Goal: Go to known website: Go to known website

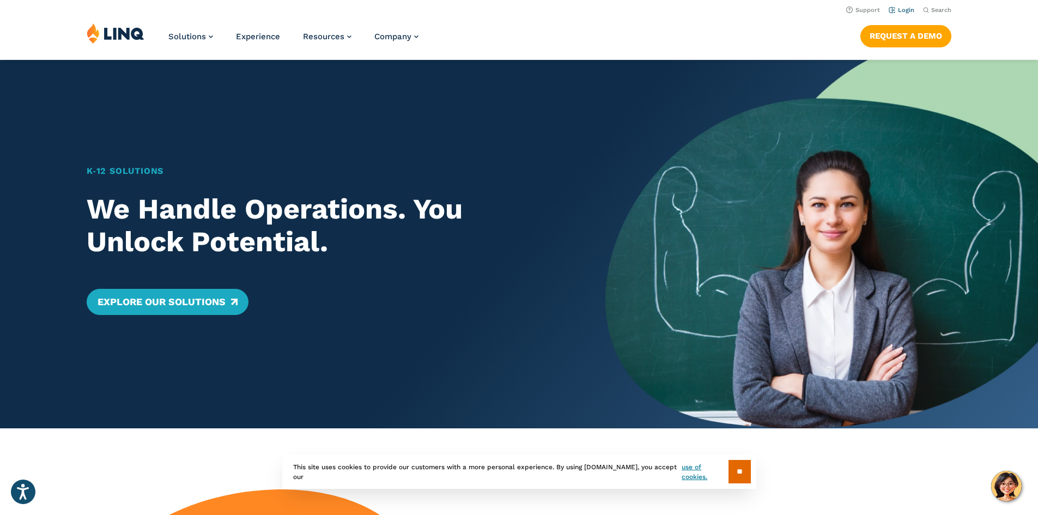
click at [900, 9] on link "Login" at bounding box center [902, 10] width 26 height 7
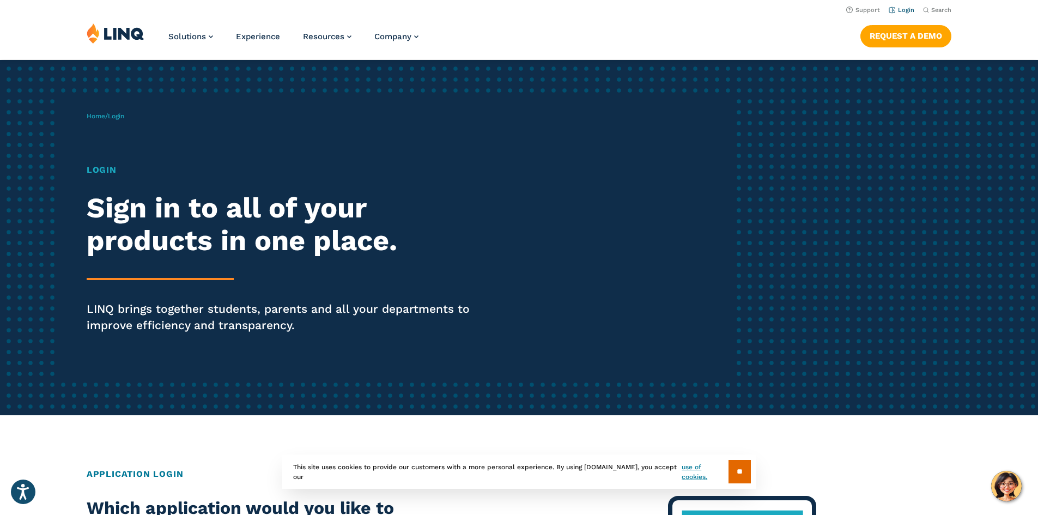
click at [906, 9] on link "Login" at bounding box center [902, 10] width 26 height 7
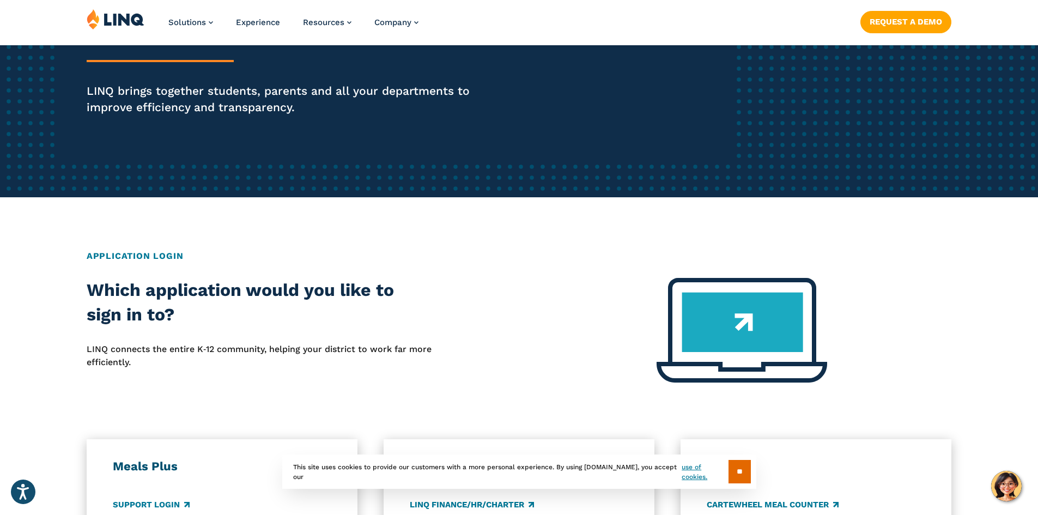
scroll to position [436, 0]
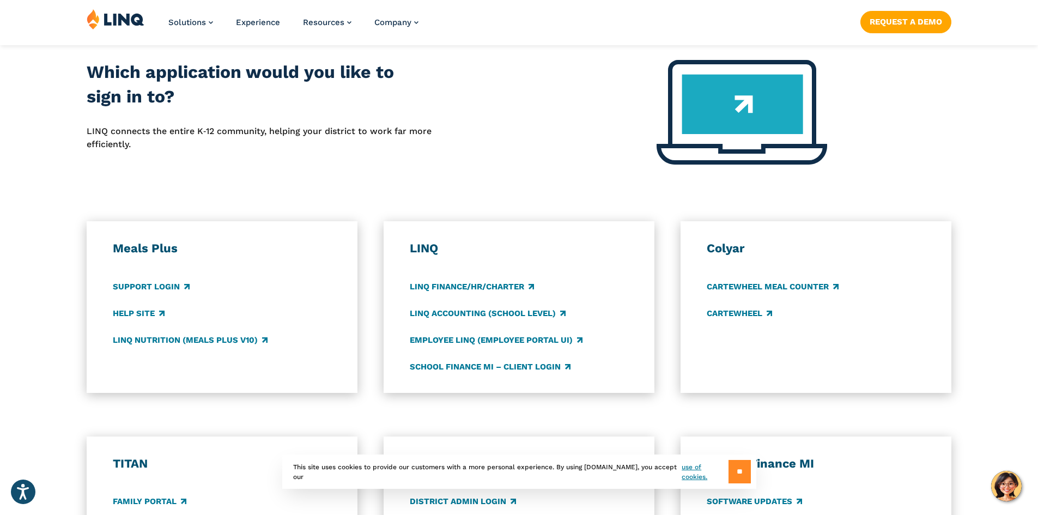
click at [736, 473] on input "**" at bounding box center [740, 471] width 22 height 23
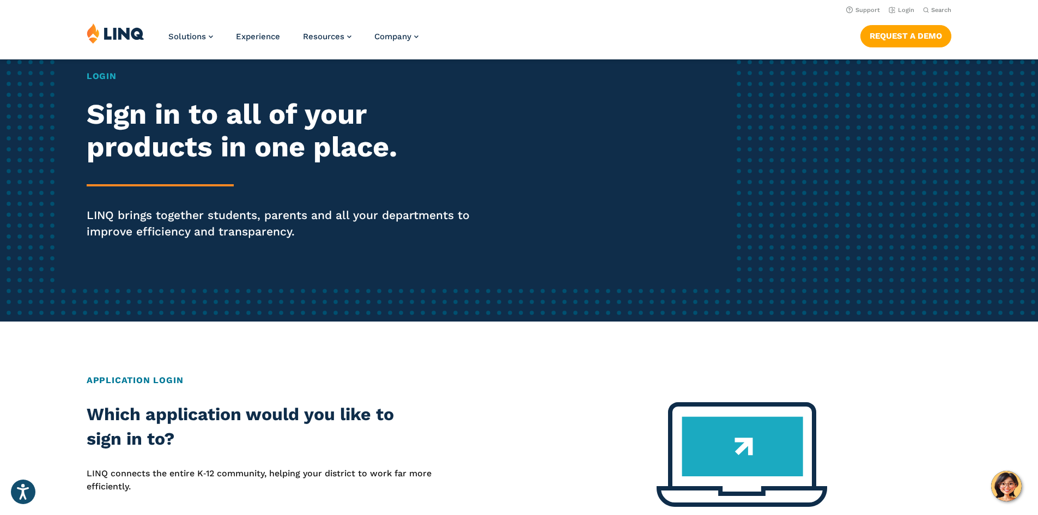
scroll to position [0, 0]
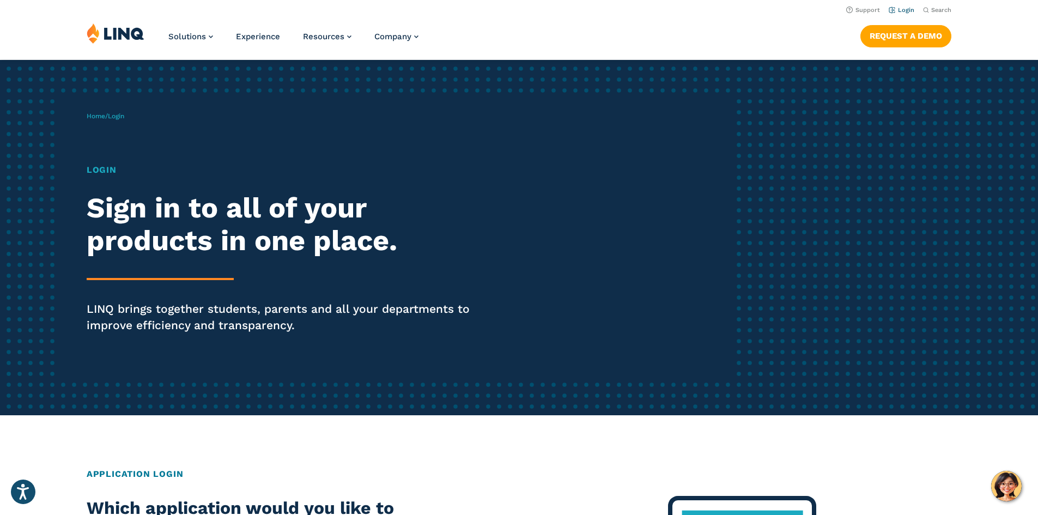
click at [903, 9] on link "Login" at bounding box center [902, 10] width 26 height 7
click at [96, 170] on h1 "Login" at bounding box center [287, 170] width 400 height 13
click at [119, 116] on span "Login" at bounding box center [116, 116] width 16 height 8
click at [900, 10] on link "Login" at bounding box center [902, 10] width 26 height 7
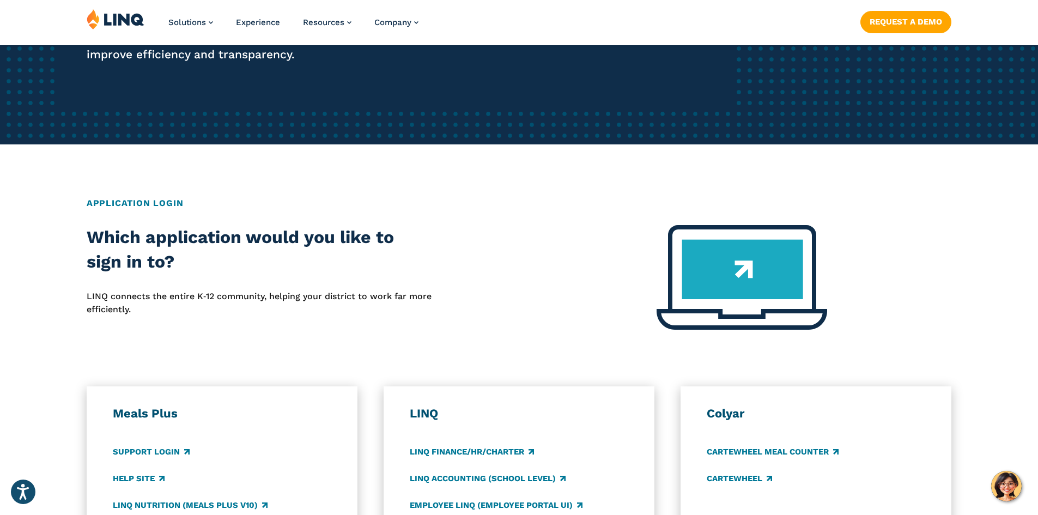
scroll to position [273, 0]
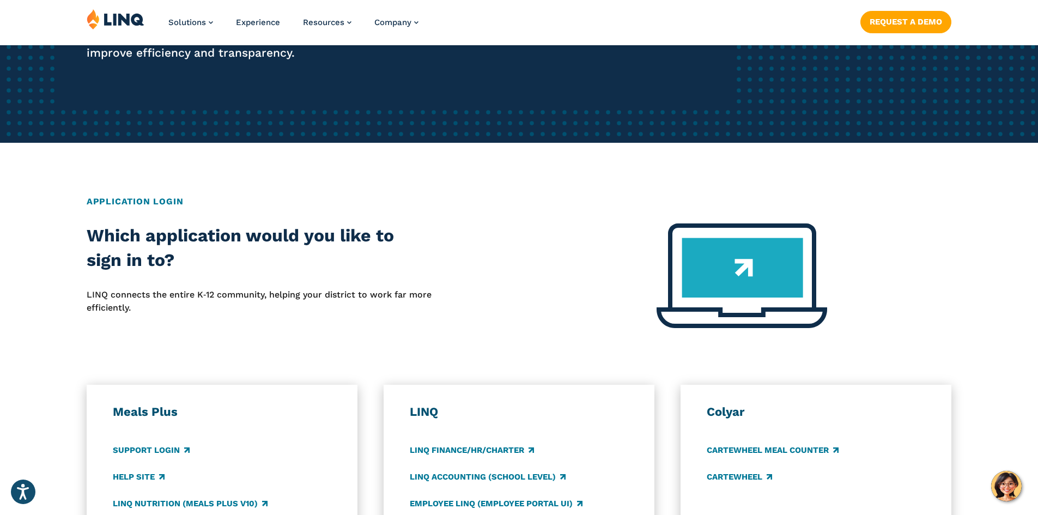
click at [732, 268] on img at bounding box center [742, 275] width 171 height 105
click at [158, 202] on h2 "Application Login" at bounding box center [519, 201] width 865 height 13
click at [159, 202] on h2 "Application Login" at bounding box center [519, 201] width 865 height 13
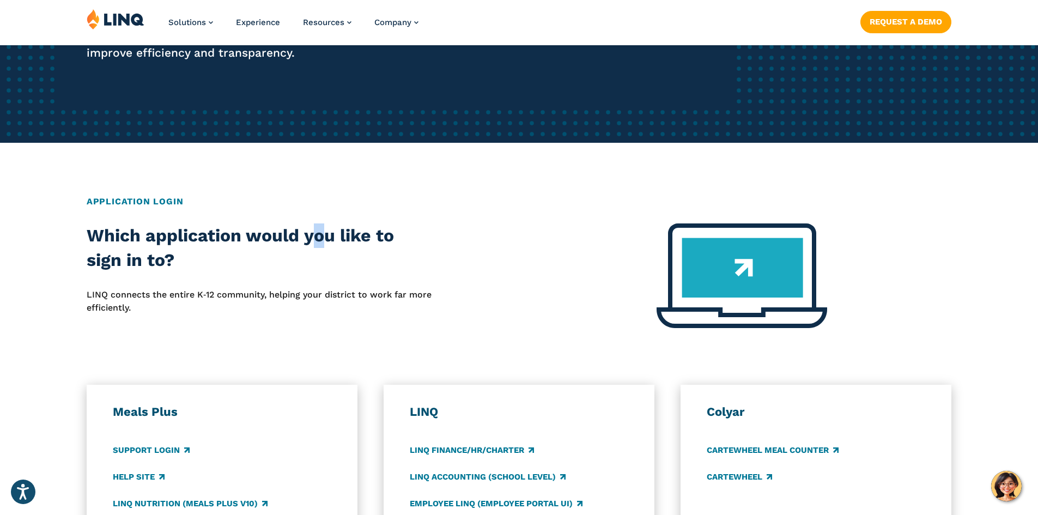
click at [320, 224] on h2 "Which application would you like to sign in to?" at bounding box center [260, 248] width 346 height 50
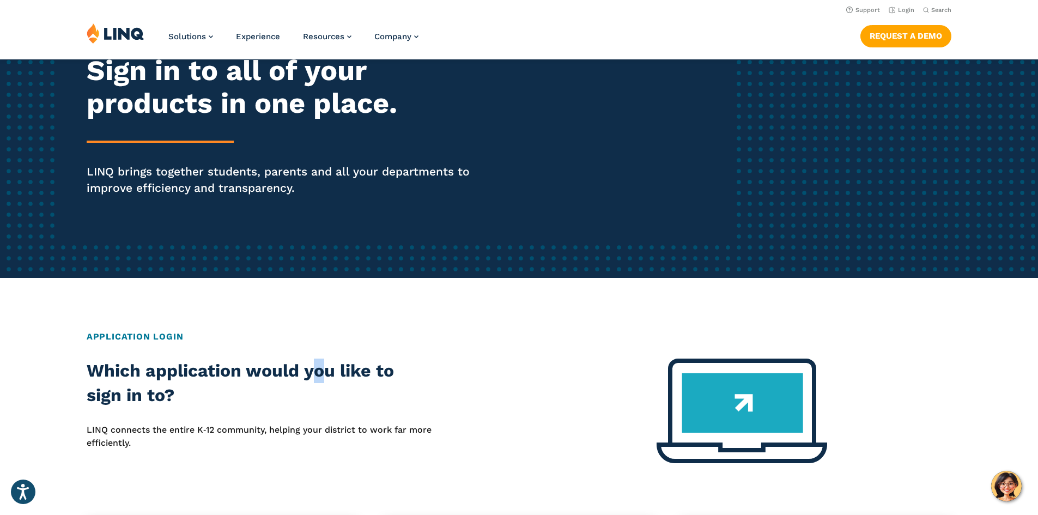
scroll to position [0, 0]
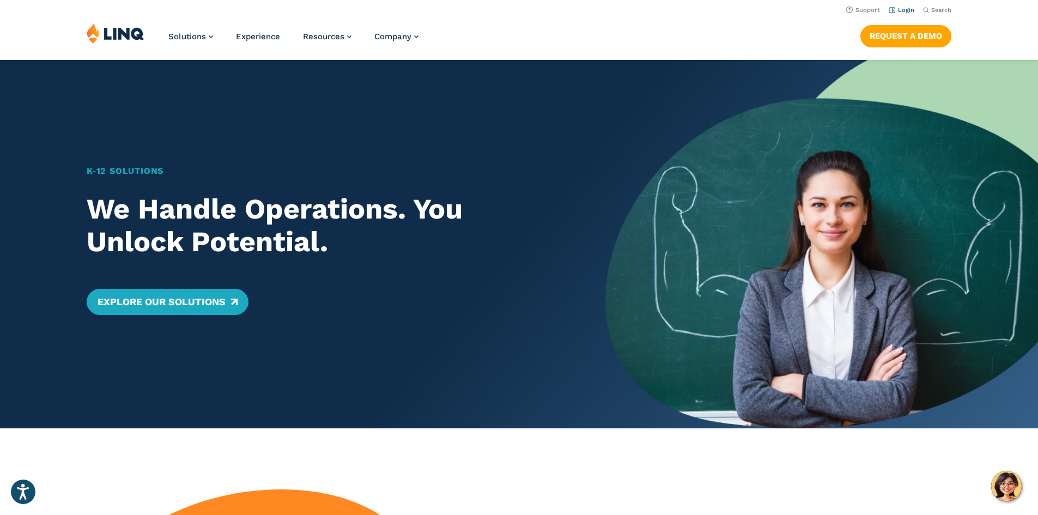
click at [896, 9] on link "Login" at bounding box center [902, 10] width 26 height 7
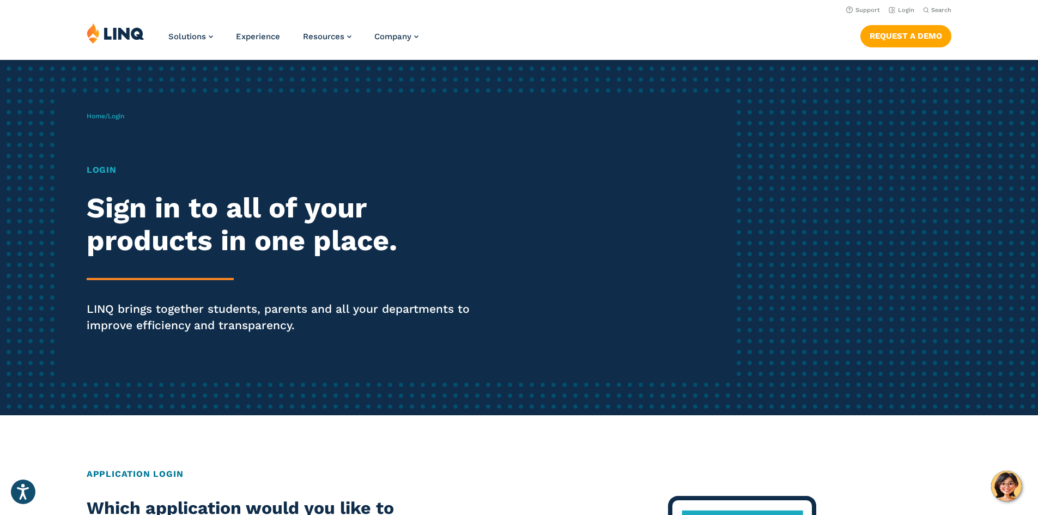
click at [107, 171] on h1 "Login" at bounding box center [287, 170] width 400 height 13
click at [120, 115] on span "Login" at bounding box center [116, 116] width 16 height 8
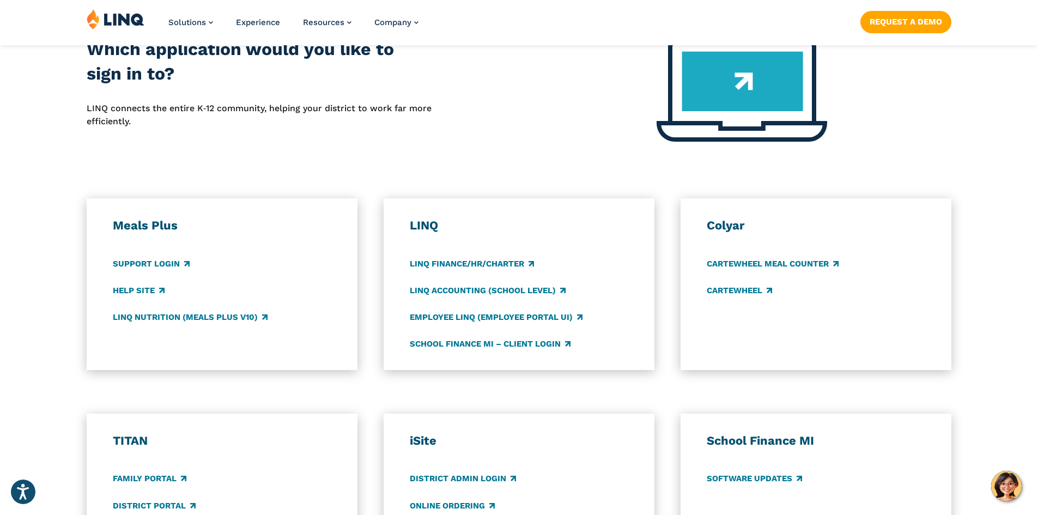
scroll to position [491, 0]
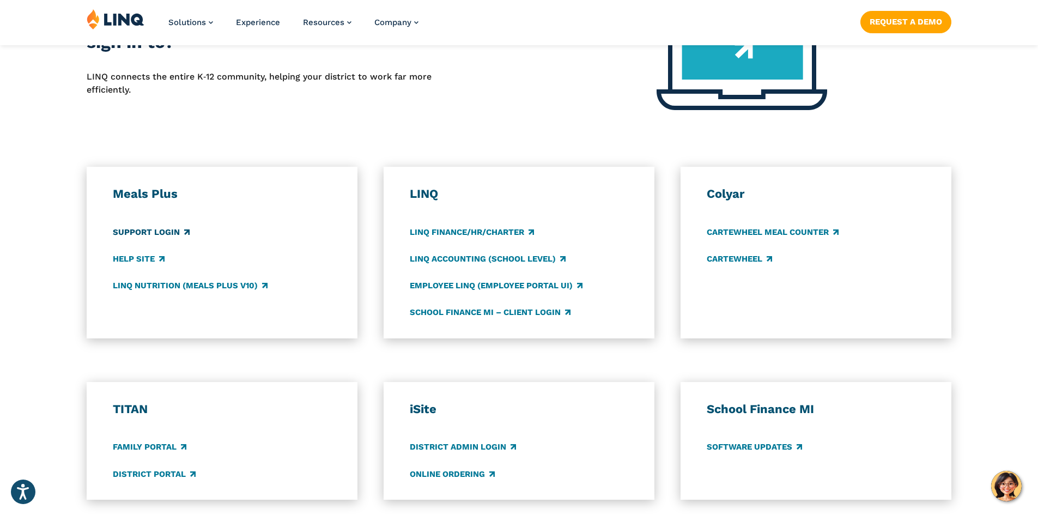
click at [158, 233] on link "Support Login" at bounding box center [151, 232] width 77 height 12
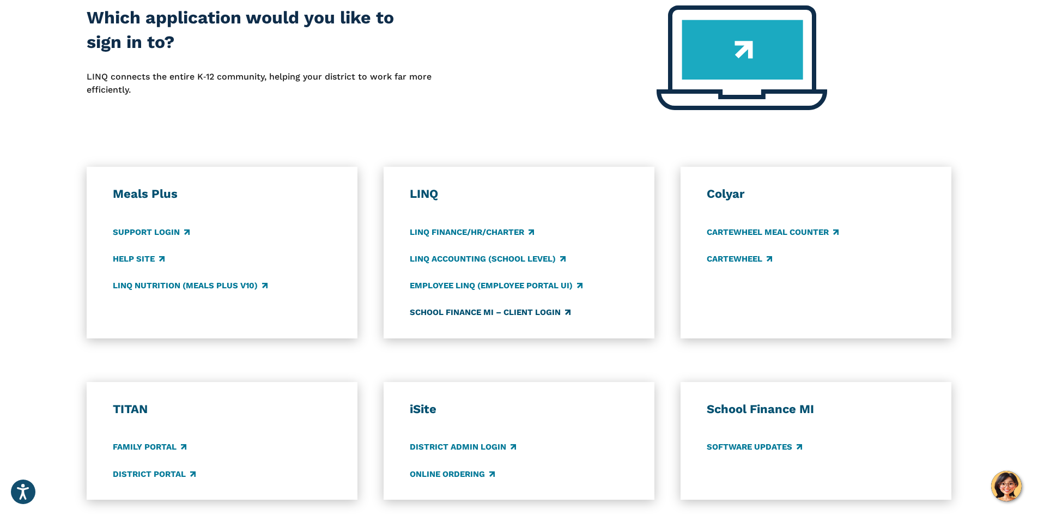
click at [487, 308] on link "School Finance MI – Client Login" at bounding box center [490, 312] width 161 height 12
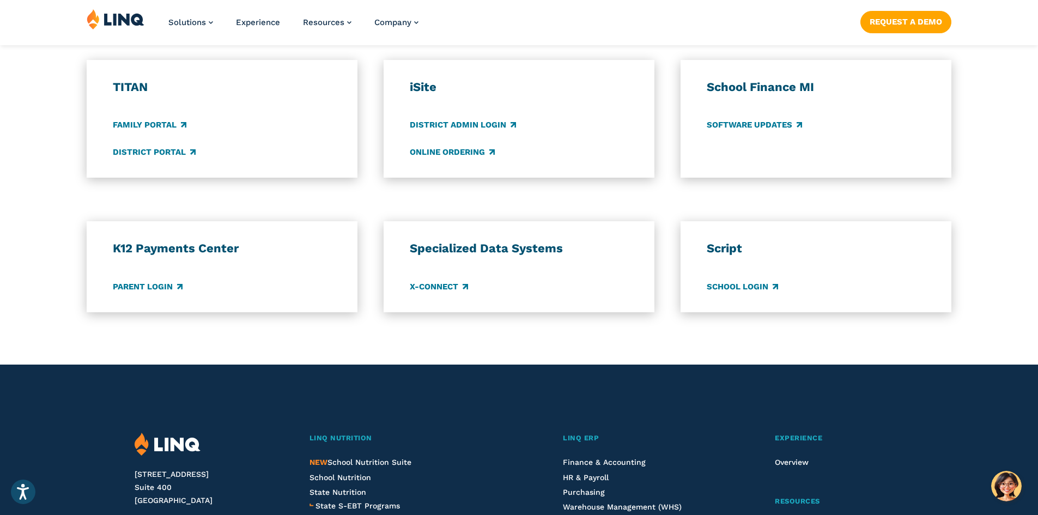
scroll to position [818, 0]
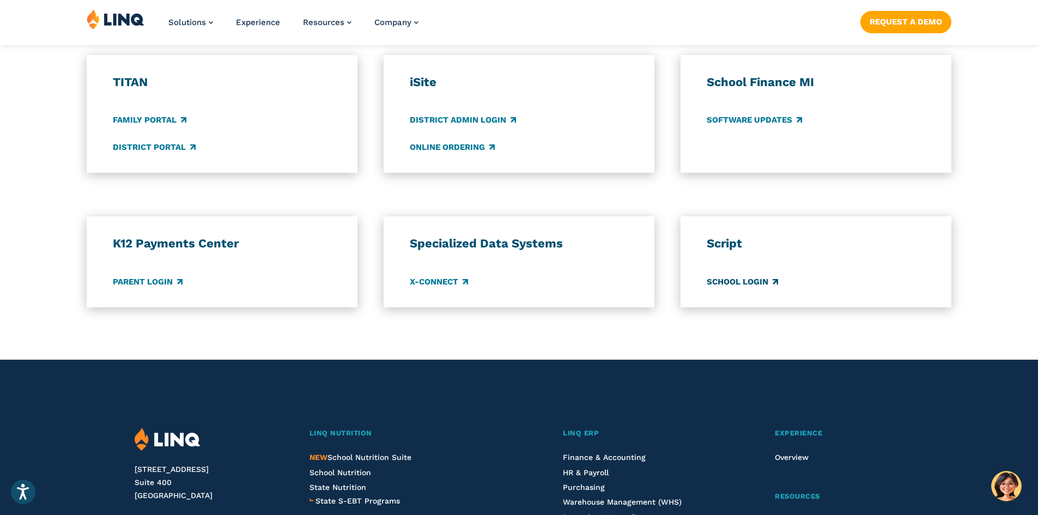
click at [724, 280] on link "School Login" at bounding box center [742, 282] width 71 height 12
